Goal: Information Seeking & Learning: Check status

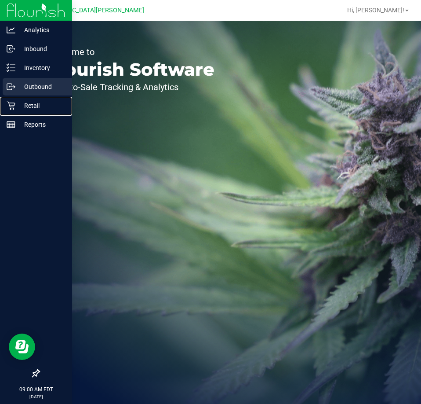
drag, startPoint x: 18, startPoint y: 102, endPoint x: 19, endPoint y: 96, distance: 6.8
click at [18, 102] on p "Retail" at bounding box center [41, 105] width 53 height 11
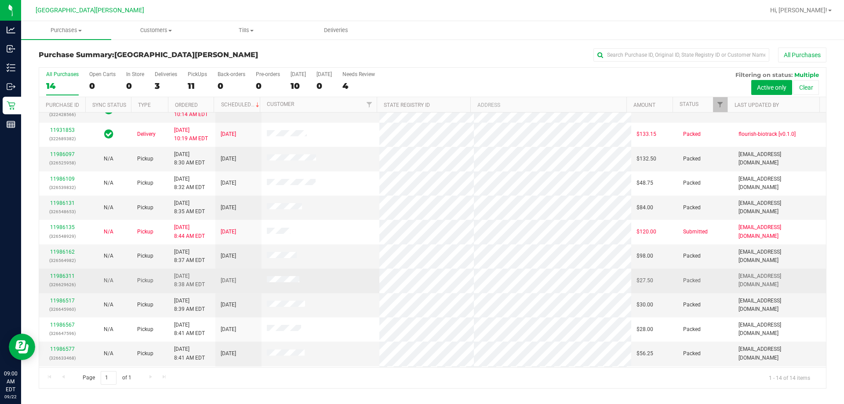
scroll to position [86, 0]
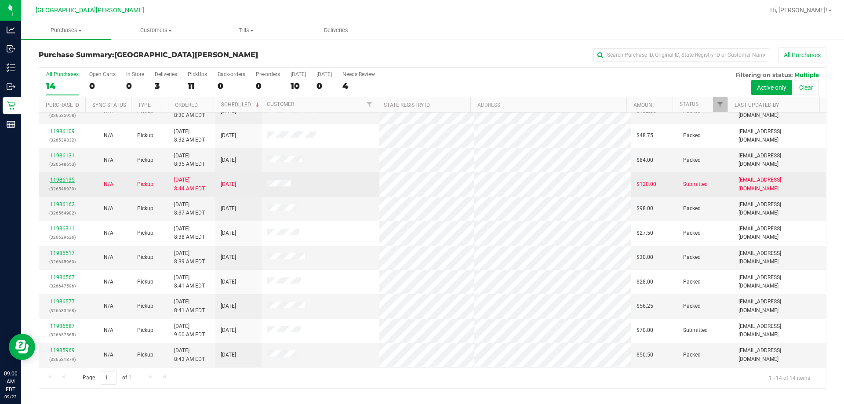
click at [65, 177] on link "11986135" at bounding box center [62, 180] width 25 height 6
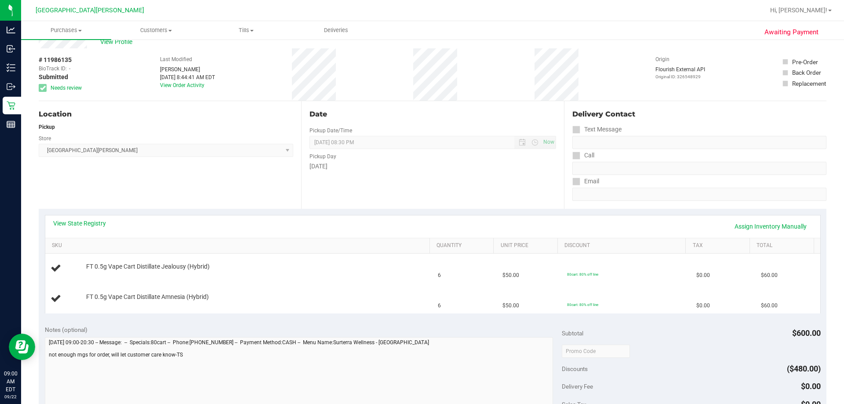
scroll to position [44, 0]
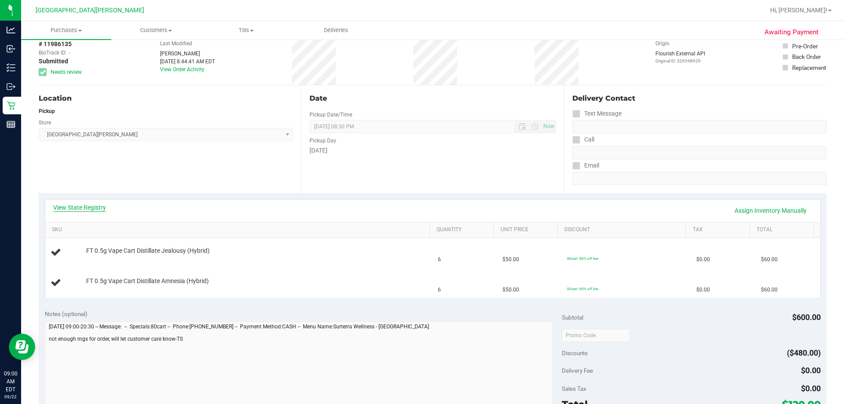
click at [96, 207] on link "View State Registry" at bounding box center [79, 207] width 53 height 9
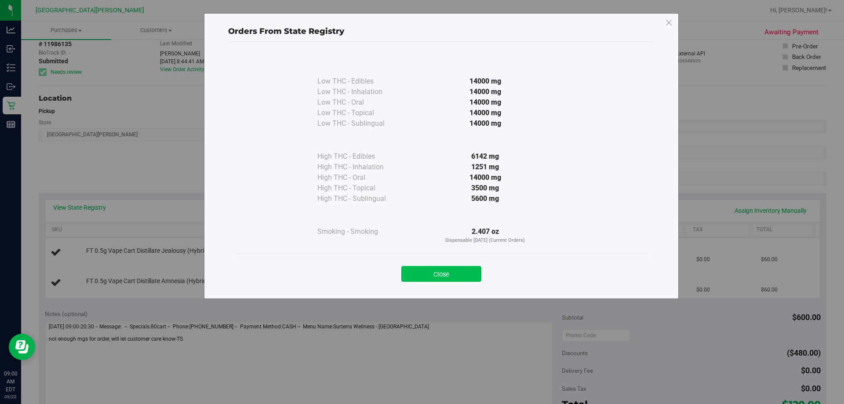
click at [421, 278] on button "Close" at bounding box center [441, 274] width 80 height 16
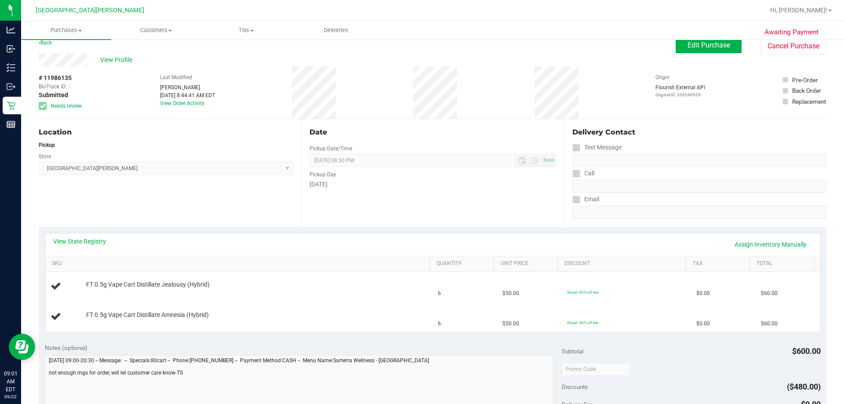
scroll to position [0, 0]
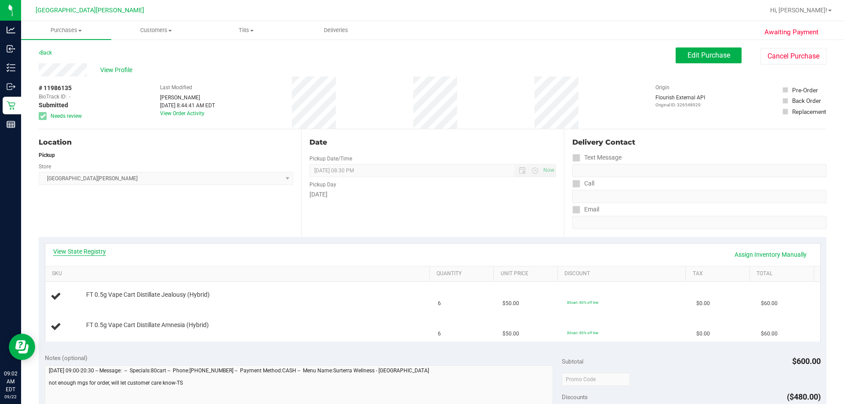
click at [86, 250] on link "View State Registry" at bounding box center [79, 251] width 53 height 9
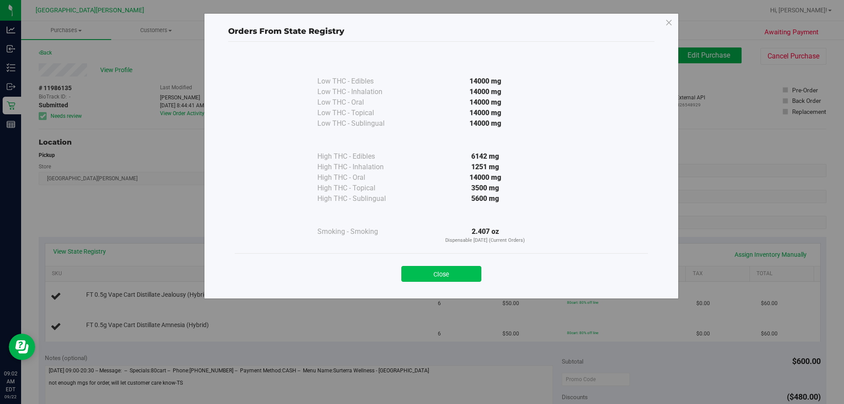
click at [421, 267] on button "Close" at bounding box center [441, 274] width 80 height 16
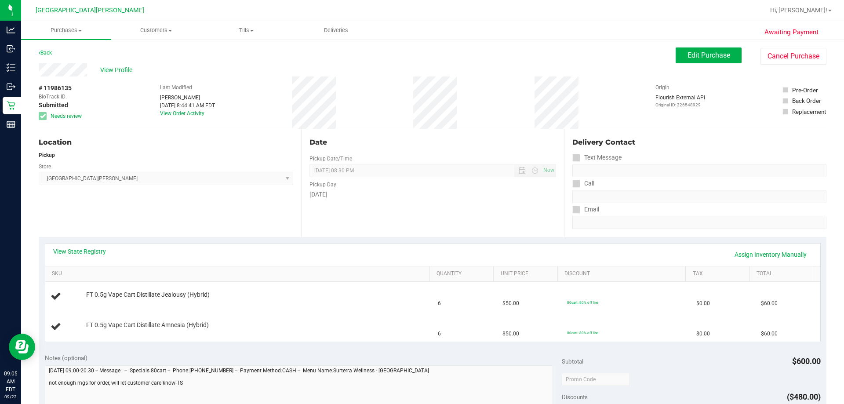
drag, startPoint x: 503, startPoint y: 113, endPoint x: 475, endPoint y: 116, distance: 27.4
click at [421, 113] on div "# 11986135 BioTrack ID: - Submitted Needs review Last Modified Tom Sawyer Sep 2…" at bounding box center [433, 103] width 788 height 52
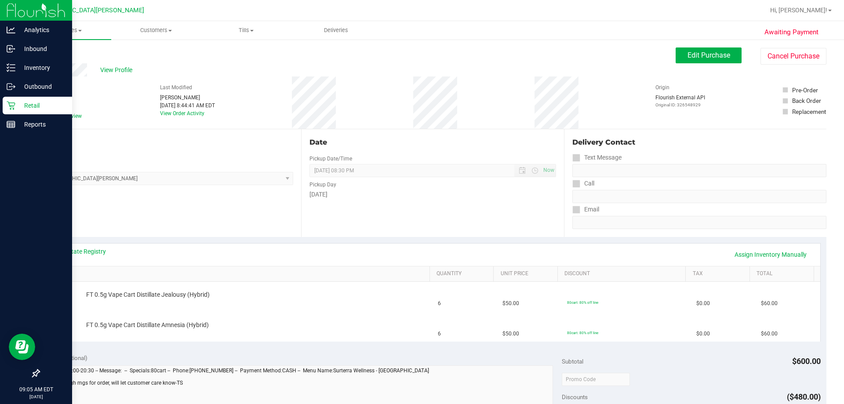
click at [29, 106] on p "Retail" at bounding box center [41, 105] width 53 height 11
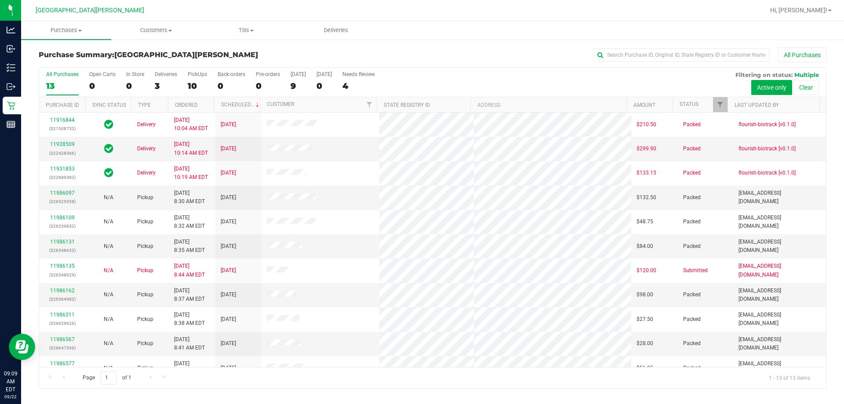
click at [421, 64] on div "Purchase Summary: Key West WC All Purchases" at bounding box center [433, 56] width 788 height 19
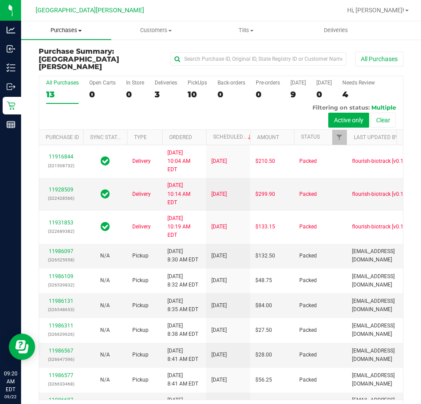
click at [74, 30] on span "Purchases" at bounding box center [66, 30] width 90 height 8
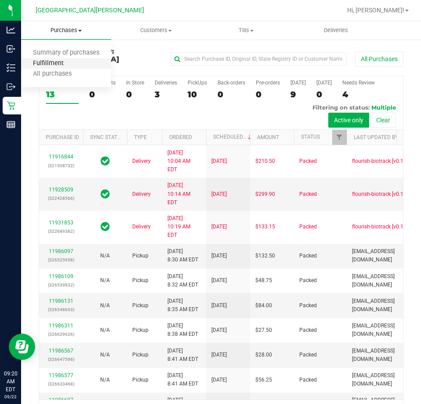
click at [53, 63] on span "Fulfillment" at bounding box center [48, 63] width 55 height 7
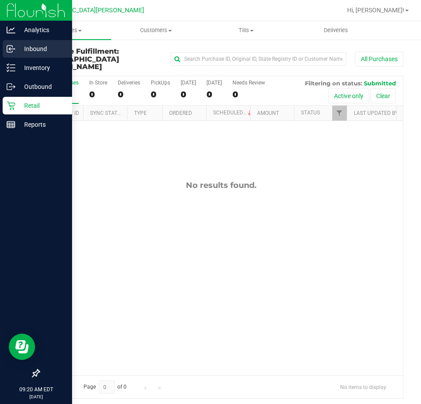
click at [33, 50] on p "Inbound" at bounding box center [41, 49] width 53 height 11
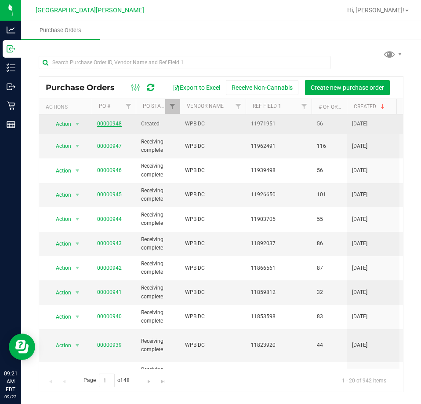
click at [105, 126] on link "00000948" at bounding box center [109, 123] width 25 height 6
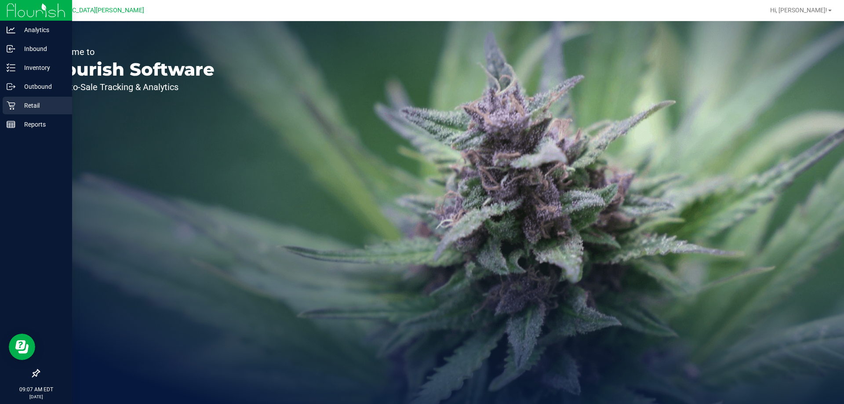
click at [18, 102] on p "Retail" at bounding box center [41, 105] width 53 height 11
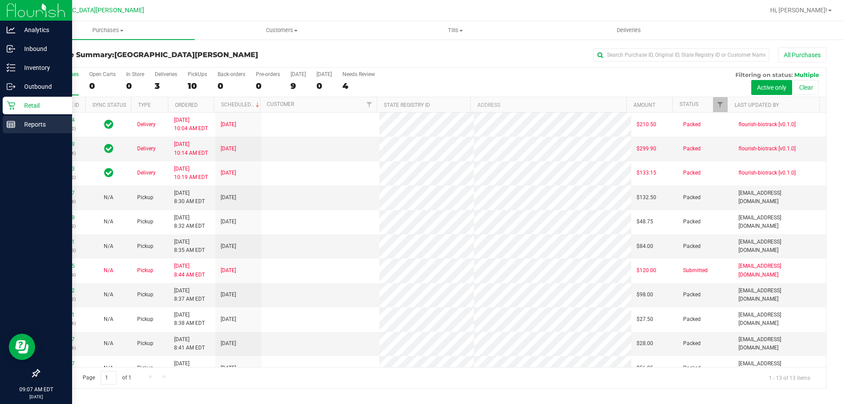
click at [16, 123] on p "Reports" at bounding box center [41, 124] width 53 height 11
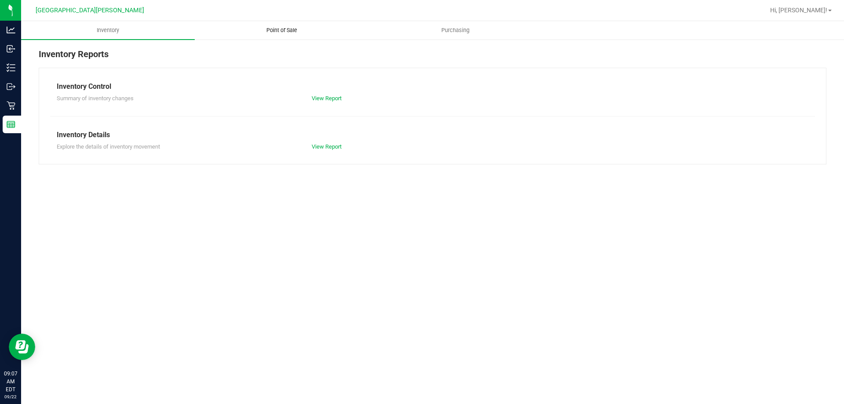
click at [271, 29] on span "Point of Sale" at bounding box center [282, 30] width 55 height 8
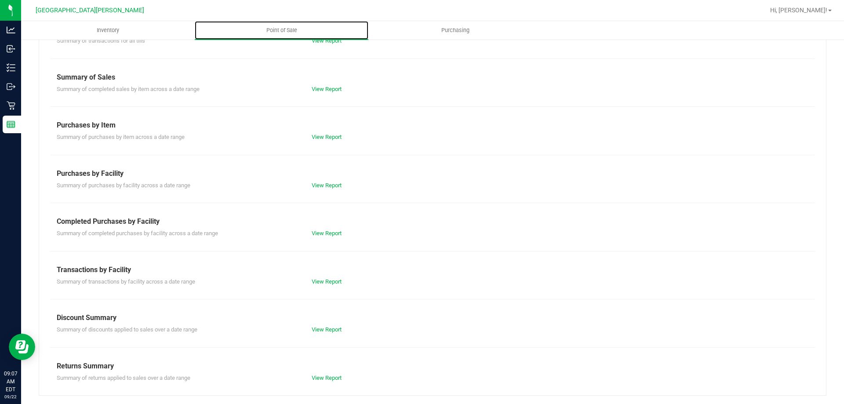
scroll to position [58, 0]
click at [317, 232] on link "View Report" at bounding box center [327, 233] width 30 height 7
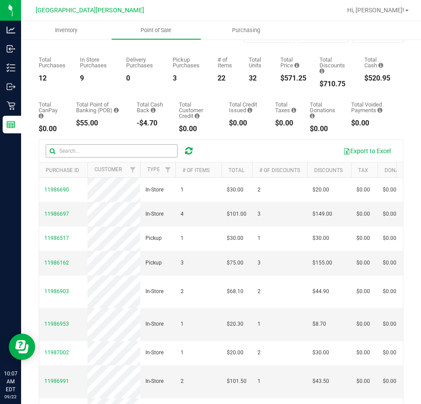
scroll to position [104, 0]
